Goal: Task Accomplishment & Management: Manage account settings

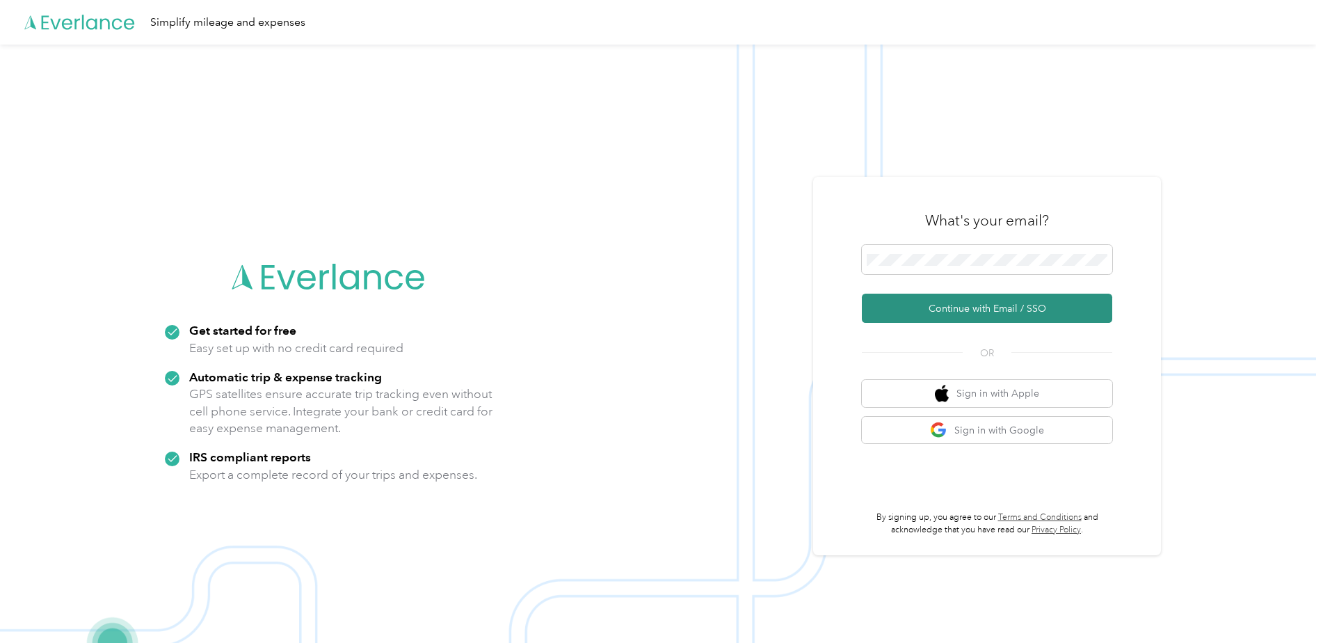
click at [897, 305] on button "Continue with Email / SSO" at bounding box center [987, 308] width 250 height 29
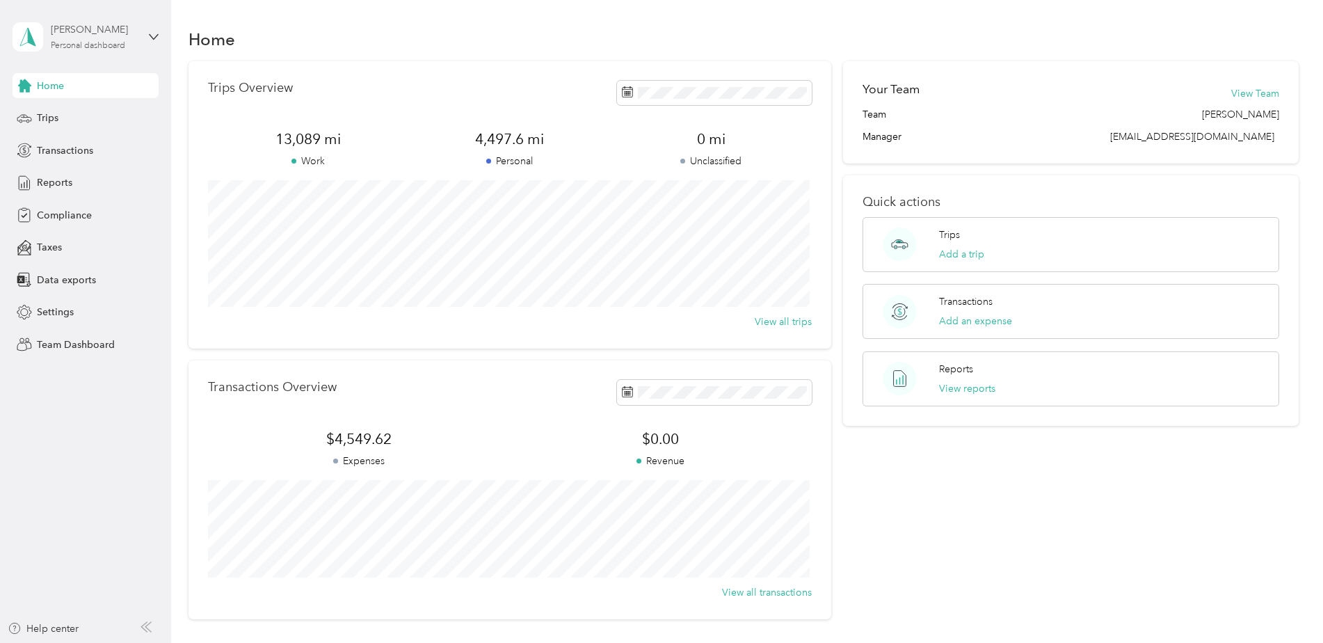
click at [106, 42] on div "Personal dashboard" at bounding box center [88, 46] width 74 height 8
click at [111, 118] on div "Team dashboard" at bounding box center [158, 109] width 273 height 24
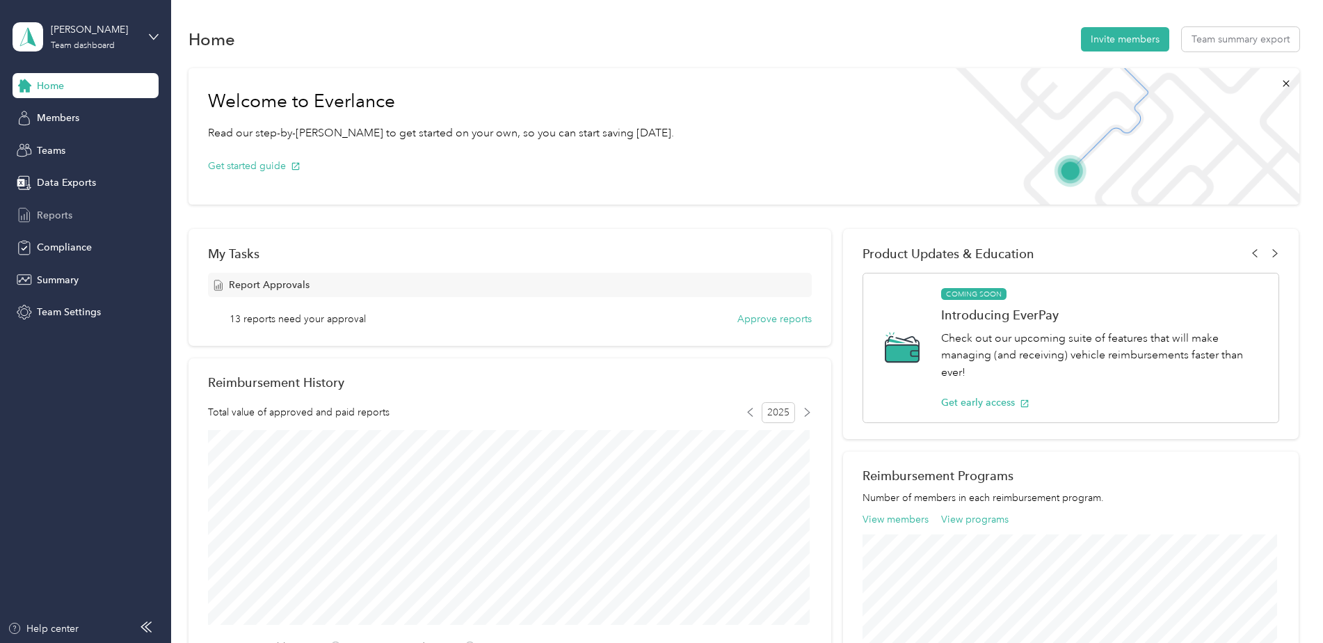
click at [80, 216] on div "Reports" at bounding box center [86, 214] width 146 height 25
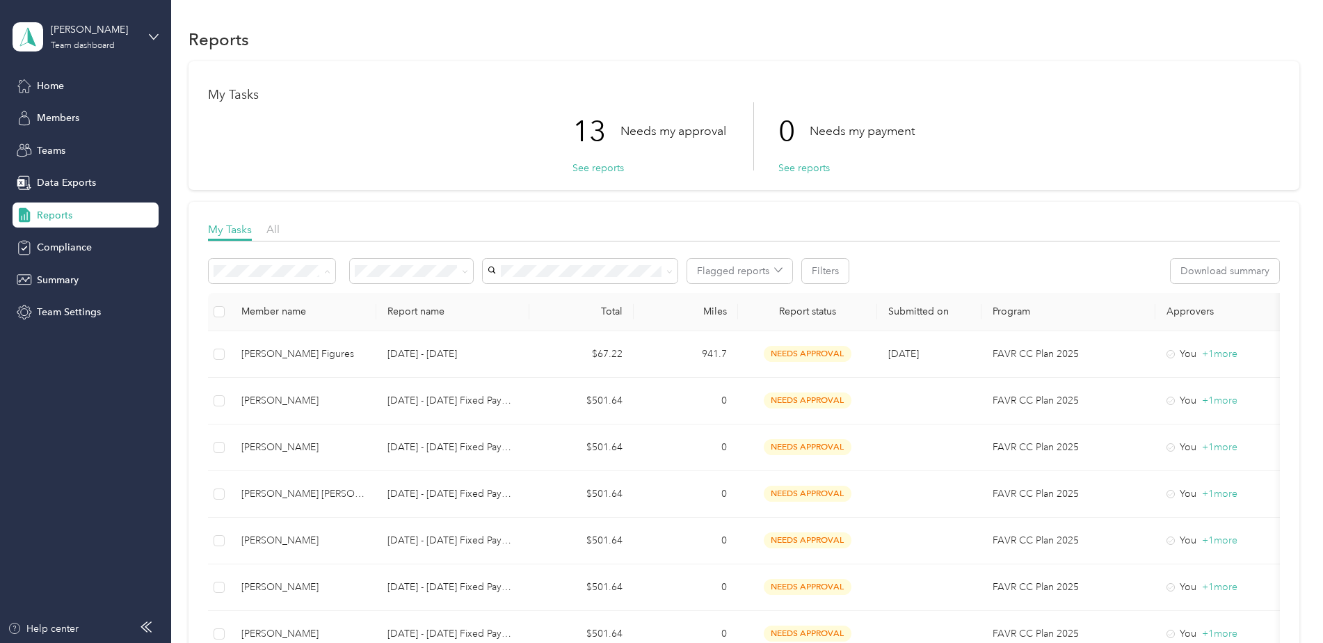
click at [587, 167] on button "See reports" at bounding box center [598, 168] width 51 height 15
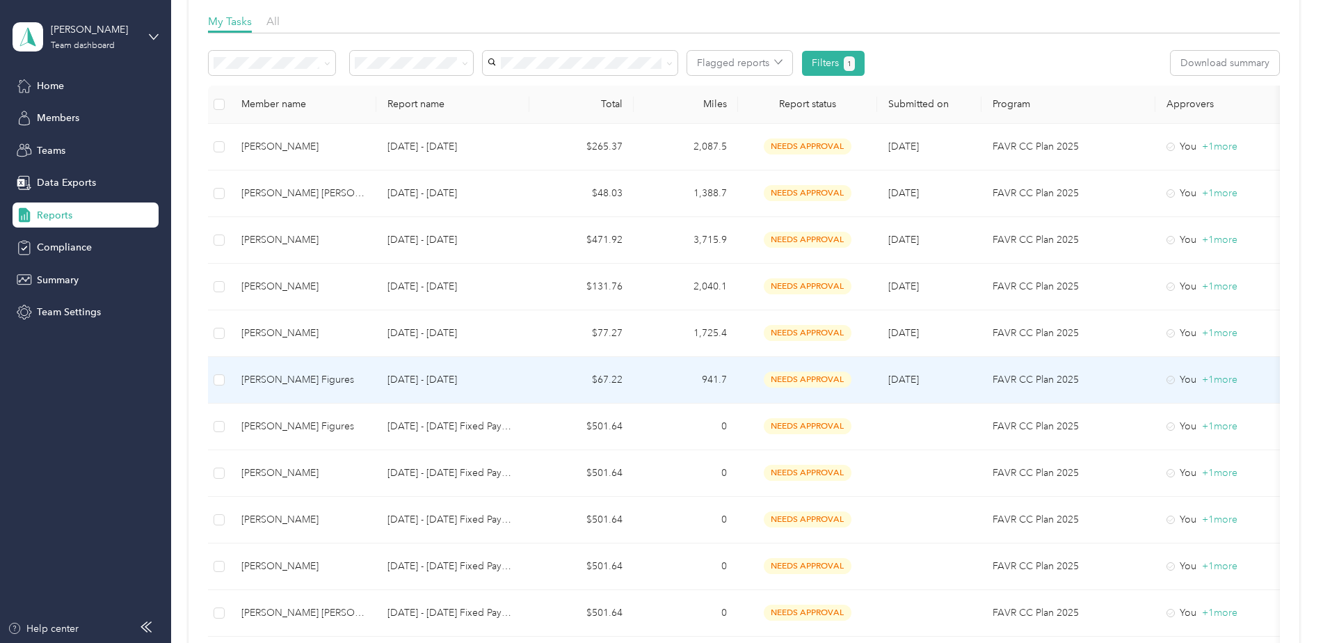
scroll to position [186, 0]
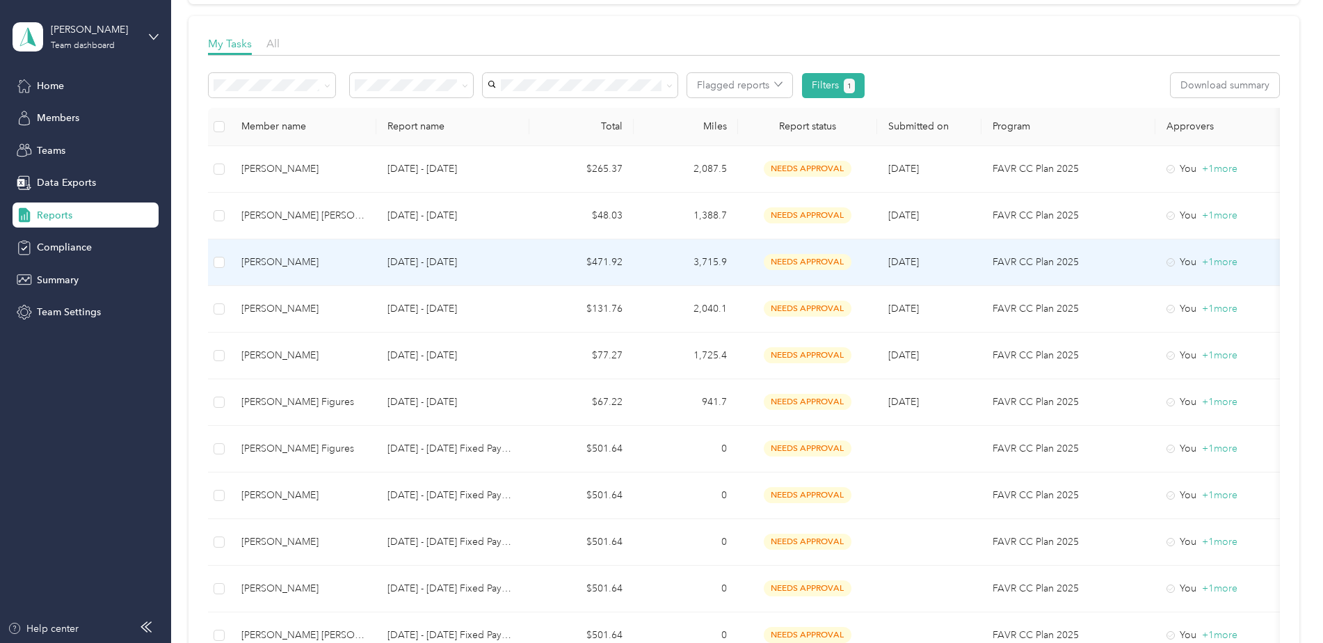
click at [607, 262] on td "$471.92" at bounding box center [581, 262] width 104 height 47
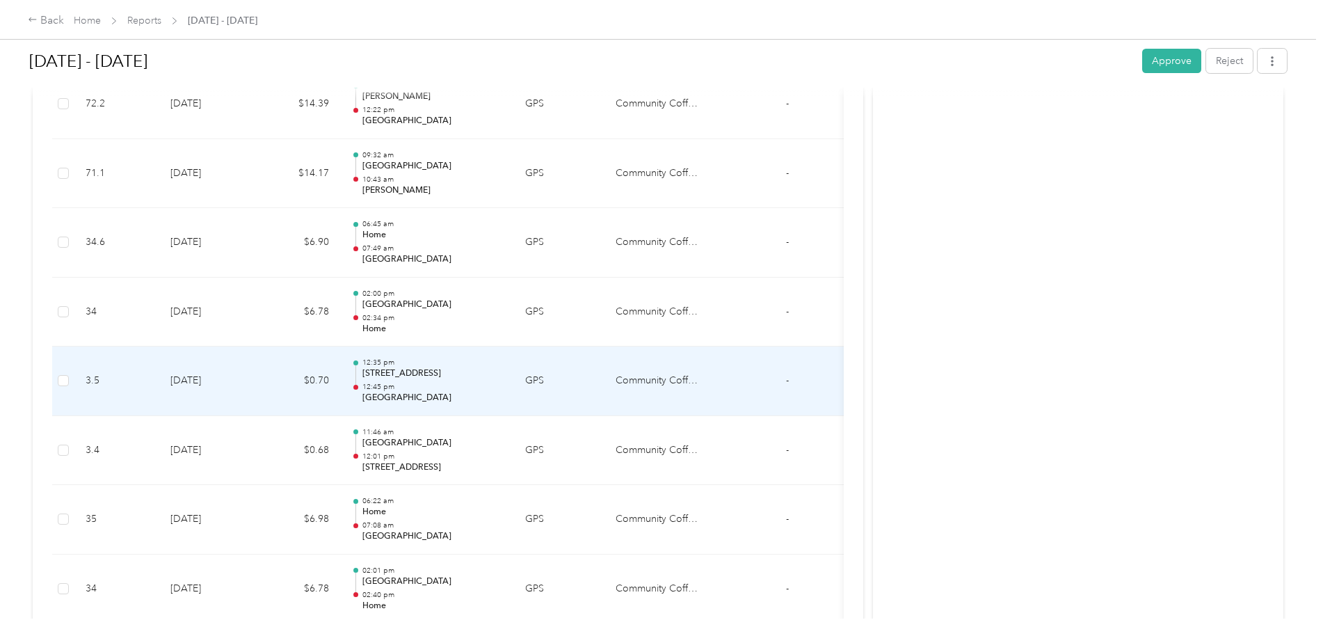
scroll to position [4708, 0]
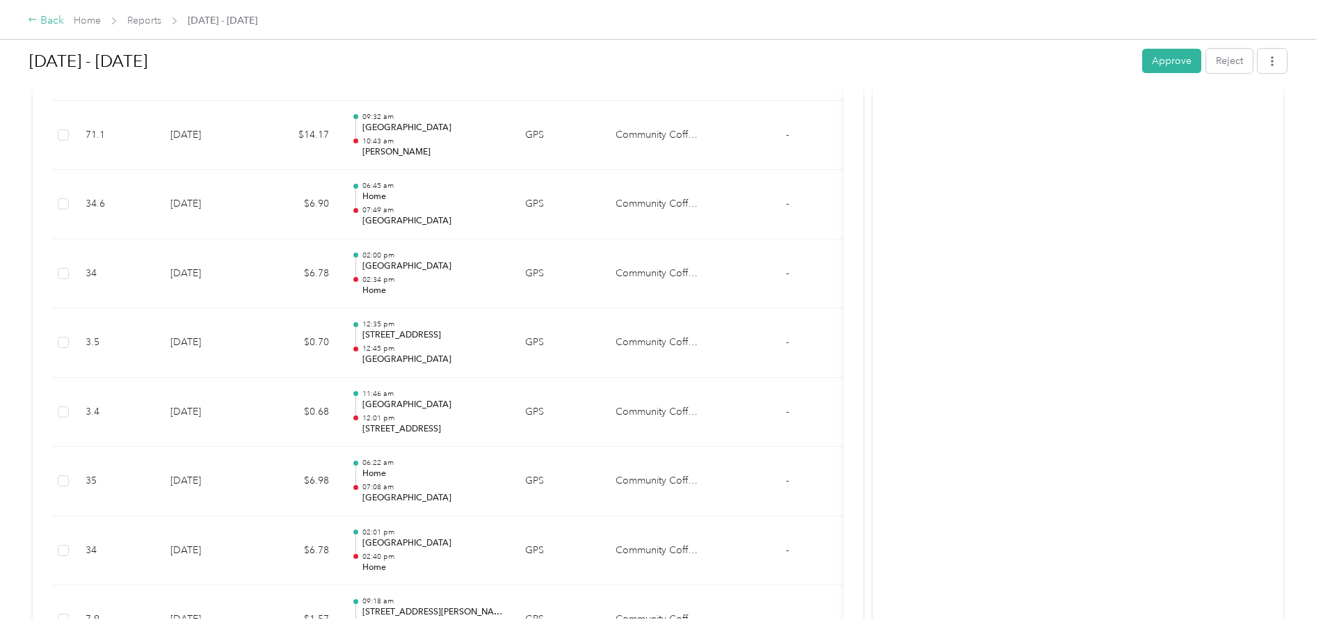
click at [55, 19] on div "Back" at bounding box center [46, 21] width 36 height 17
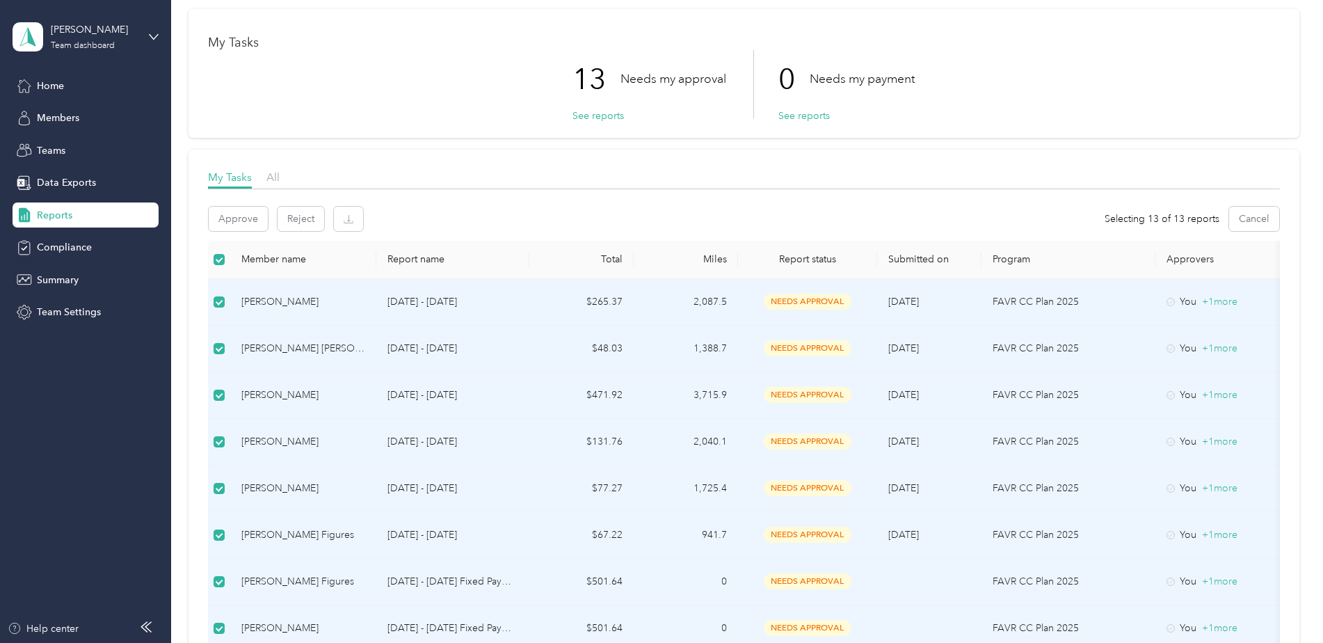
scroll to position [47, 0]
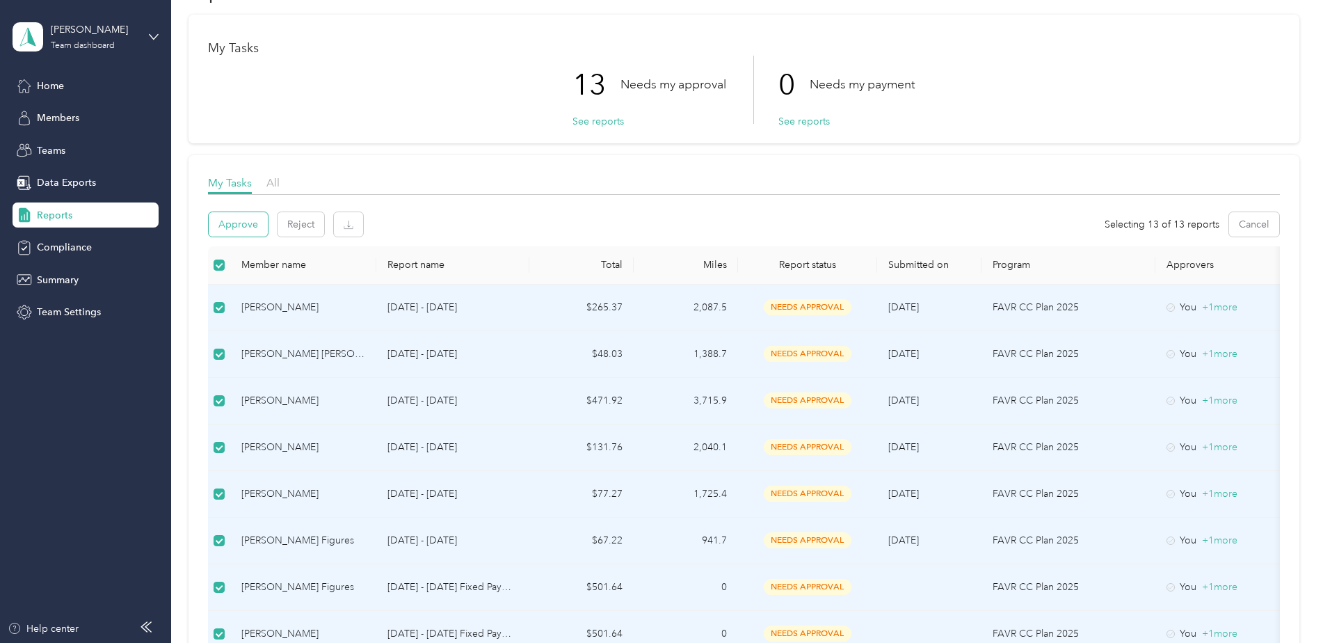
click at [234, 221] on button "Approve" at bounding box center [238, 224] width 59 height 24
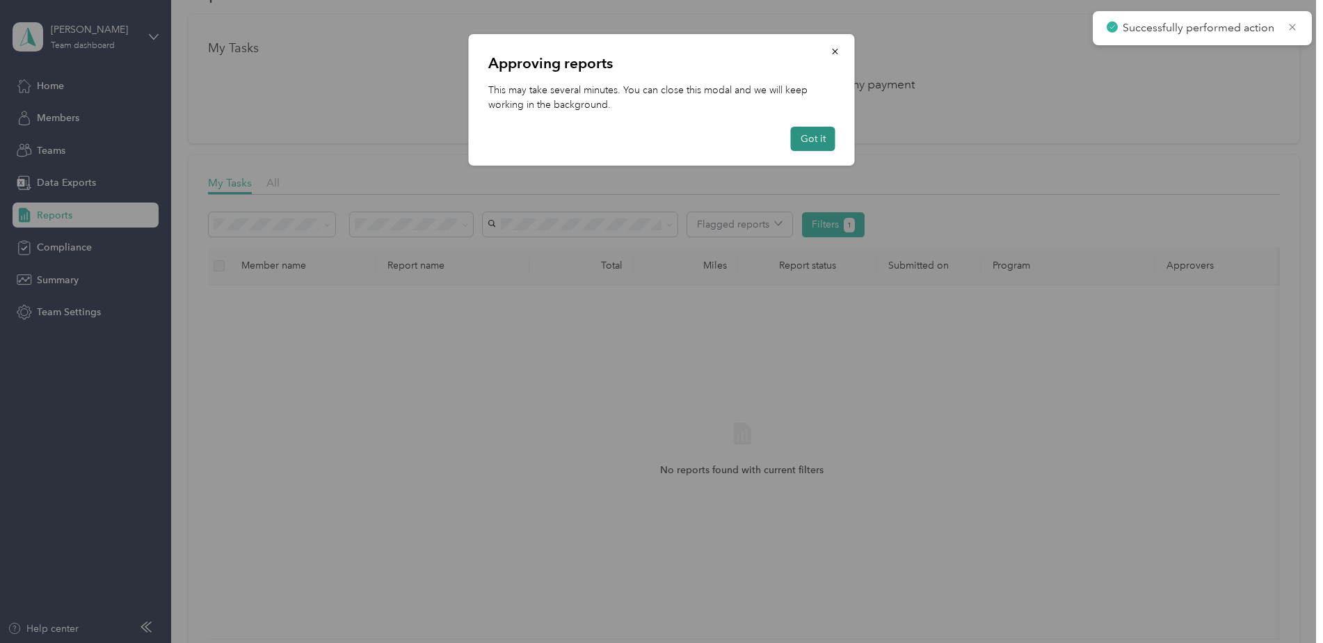
click at [813, 136] on button "Got it" at bounding box center [813, 139] width 45 height 24
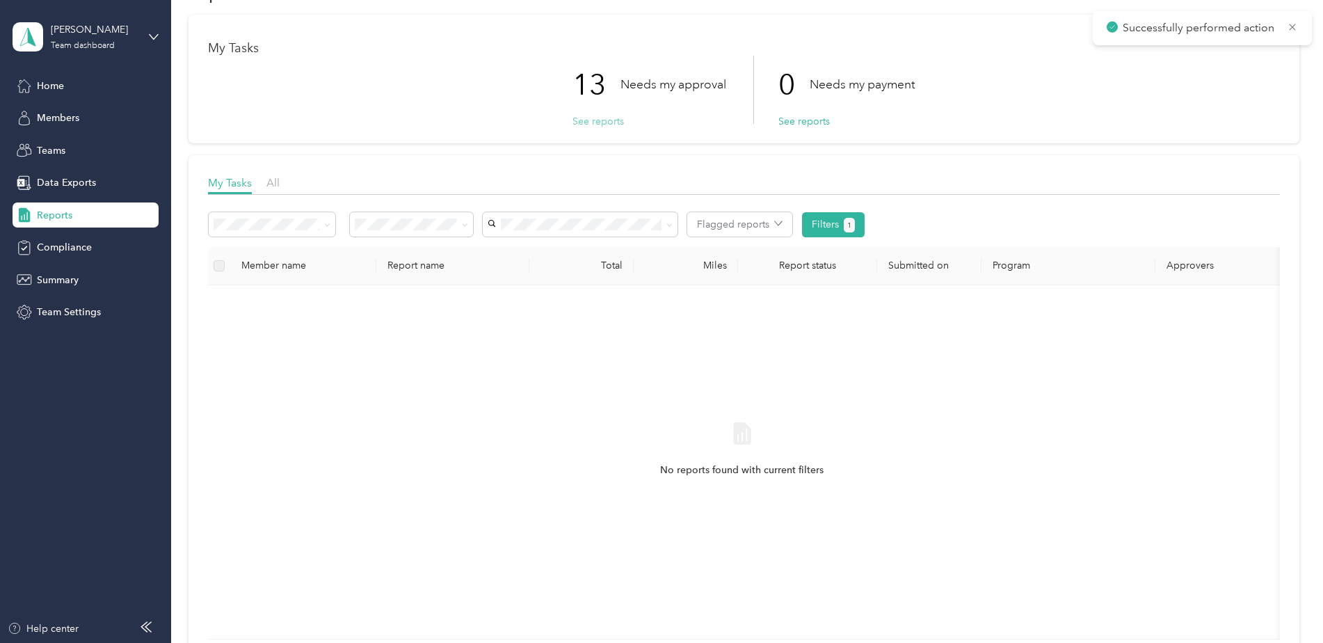
click at [607, 124] on button "See reports" at bounding box center [598, 121] width 51 height 15
click at [57, 93] on span "Home" at bounding box center [50, 86] width 27 height 15
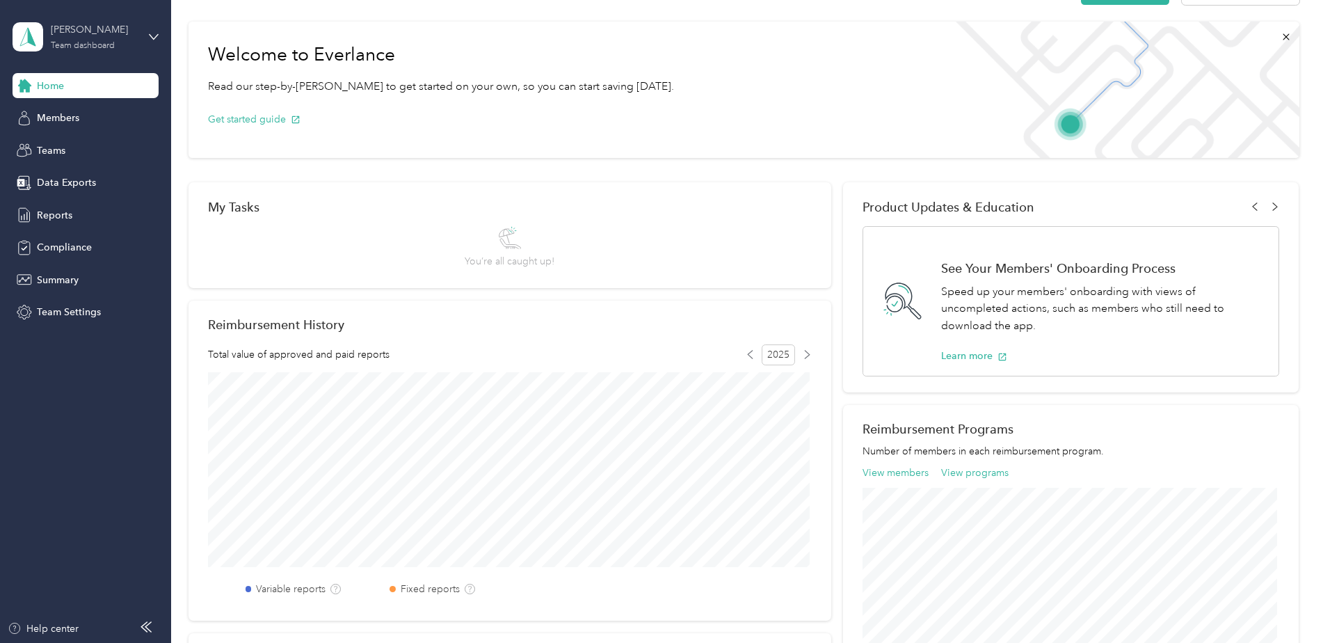
click at [117, 39] on div "[PERSON_NAME] Team dashboard" at bounding box center [94, 36] width 87 height 28
click at [97, 142] on div "Personal dashboard" at bounding box center [69, 145] width 88 height 15
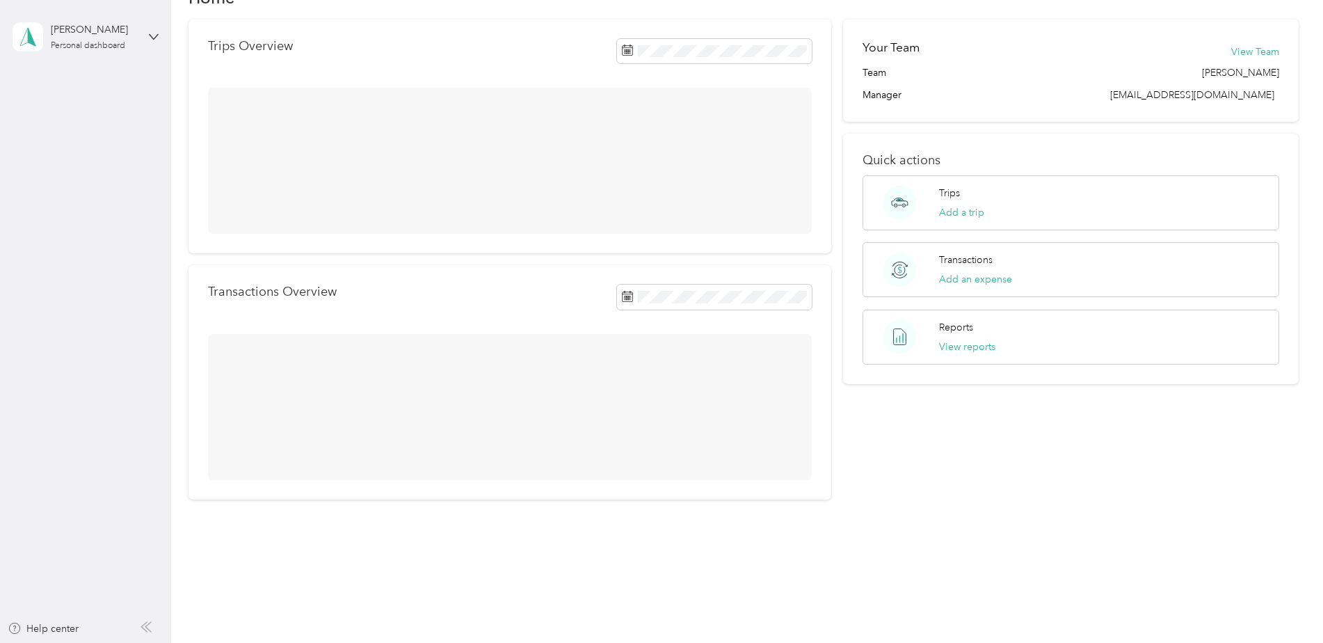
scroll to position [47, 0]
